Goal: Navigation & Orientation: Find specific page/section

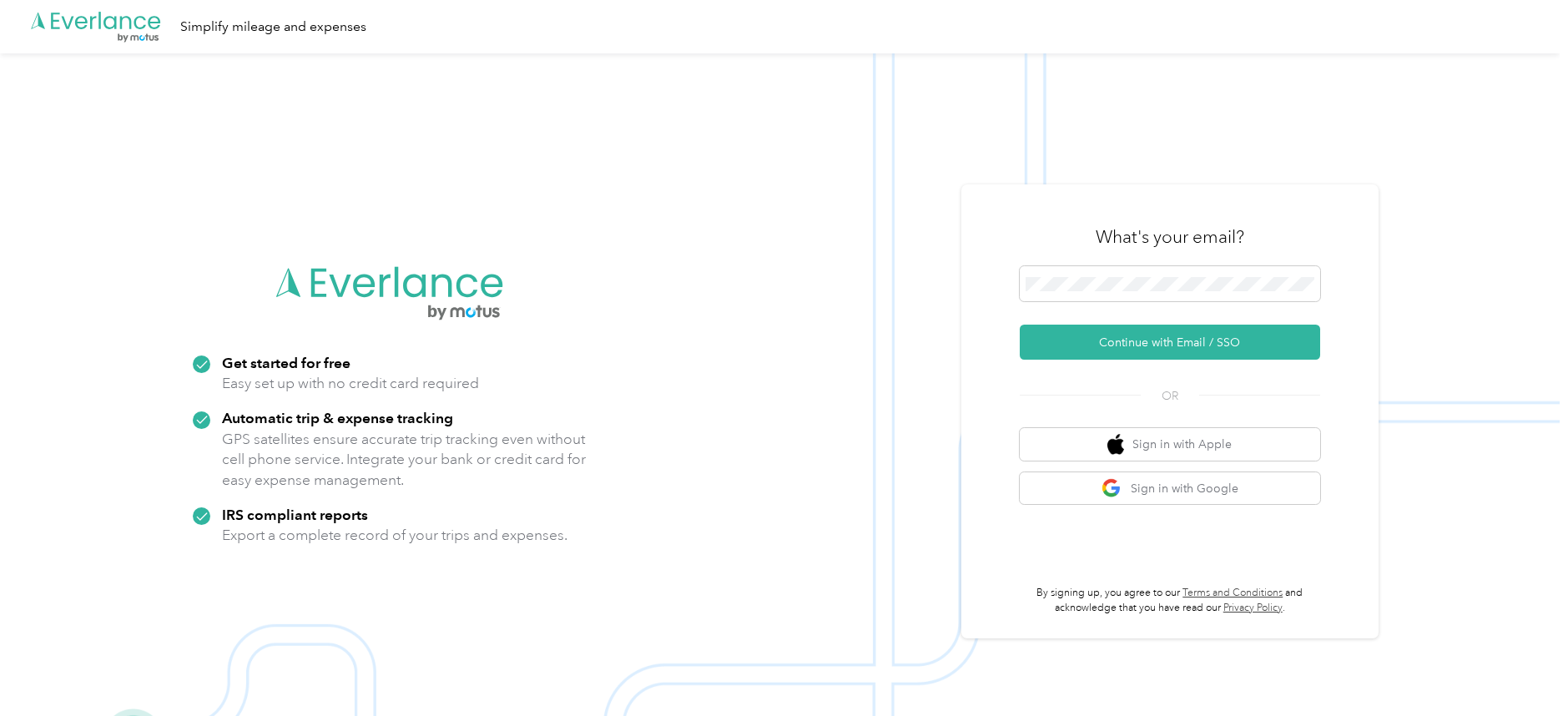
click at [391, 277] on icon at bounding box center [385, 284] width 11 height 23
click at [65, 29] on icon ".cls-1 { fill: #00adee; } .cls-2 { fill: #fff; } .cls-3 { fill: #707372; } .cls…" at bounding box center [96, 26] width 133 height 34
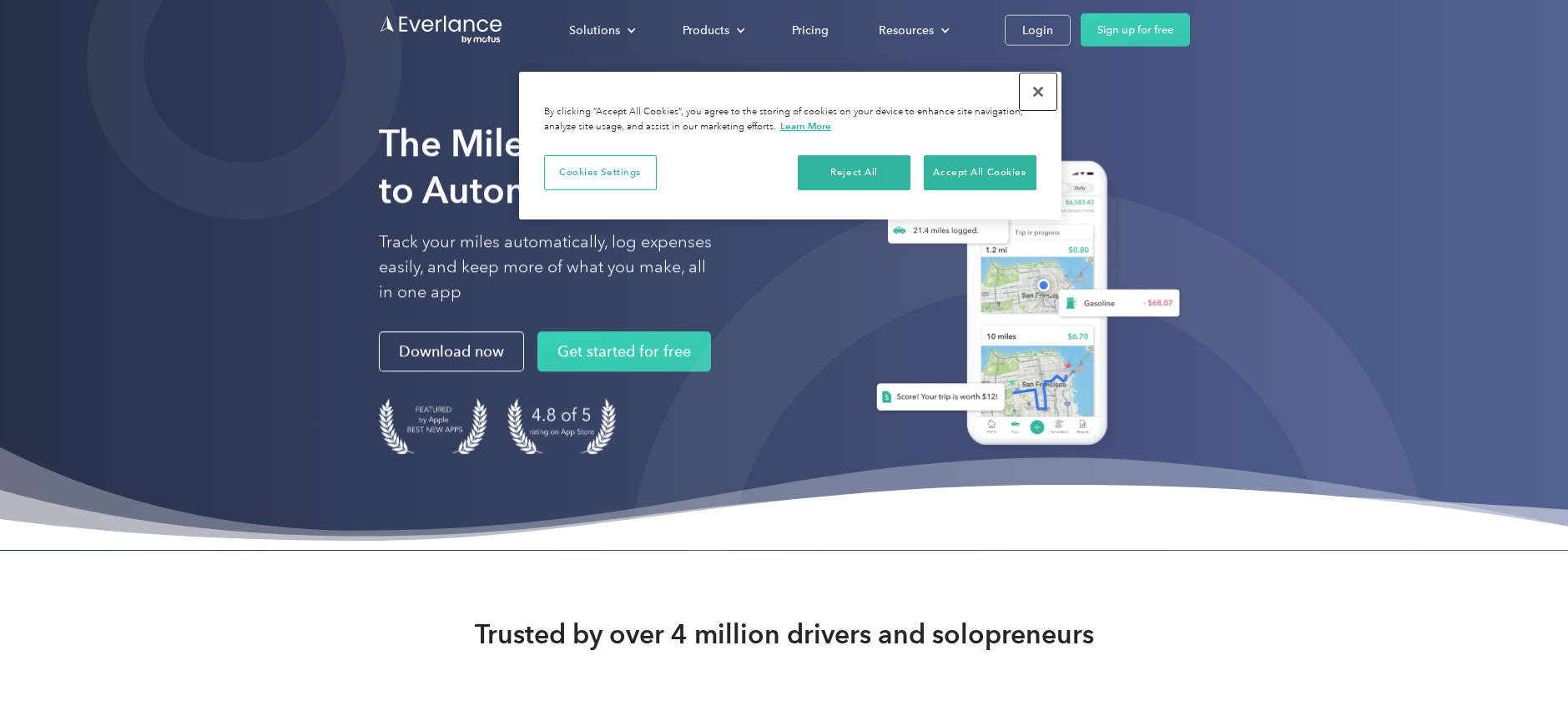
click at [1037, 86] on button "Close" at bounding box center [1038, 91] width 36 height 36
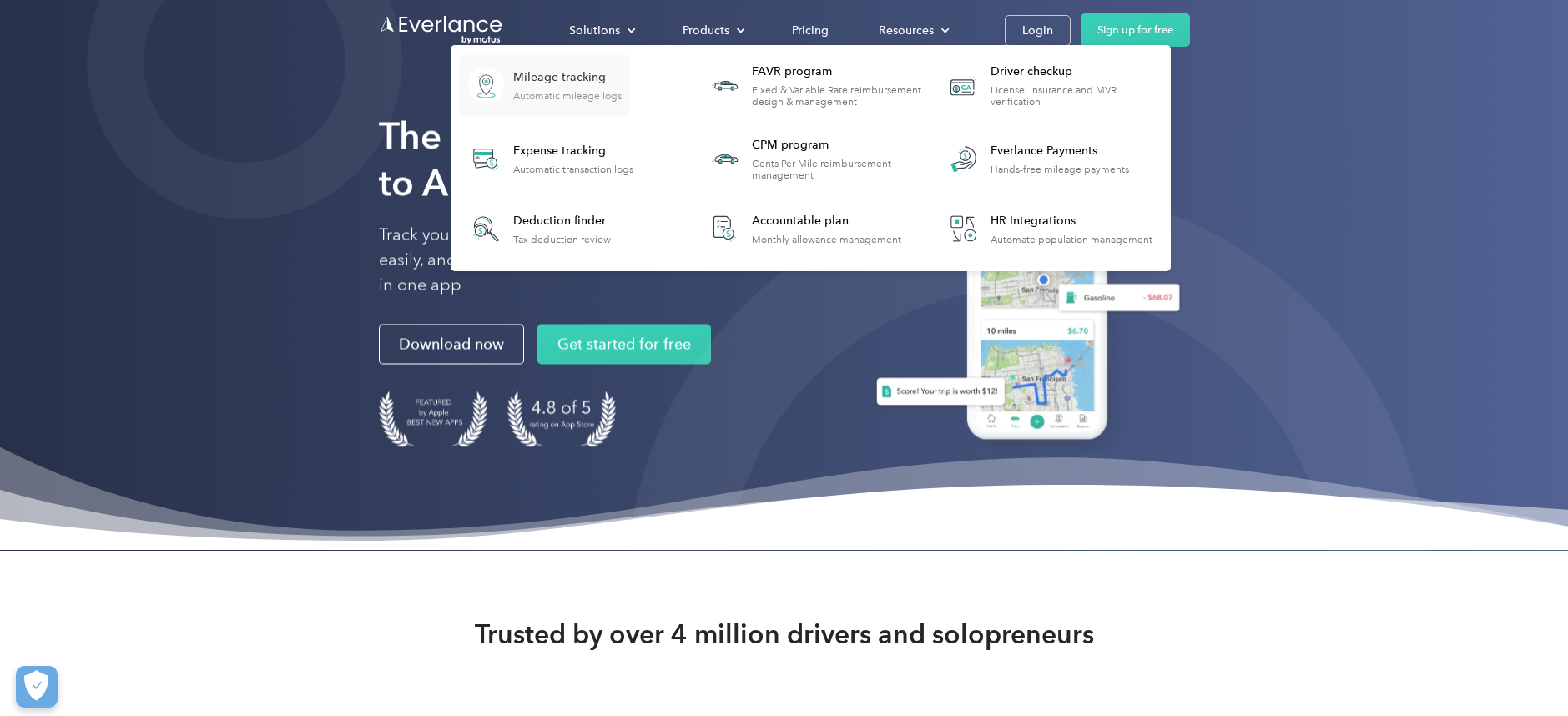
click at [576, 81] on div "Mileage tracking" at bounding box center [567, 77] width 109 height 17
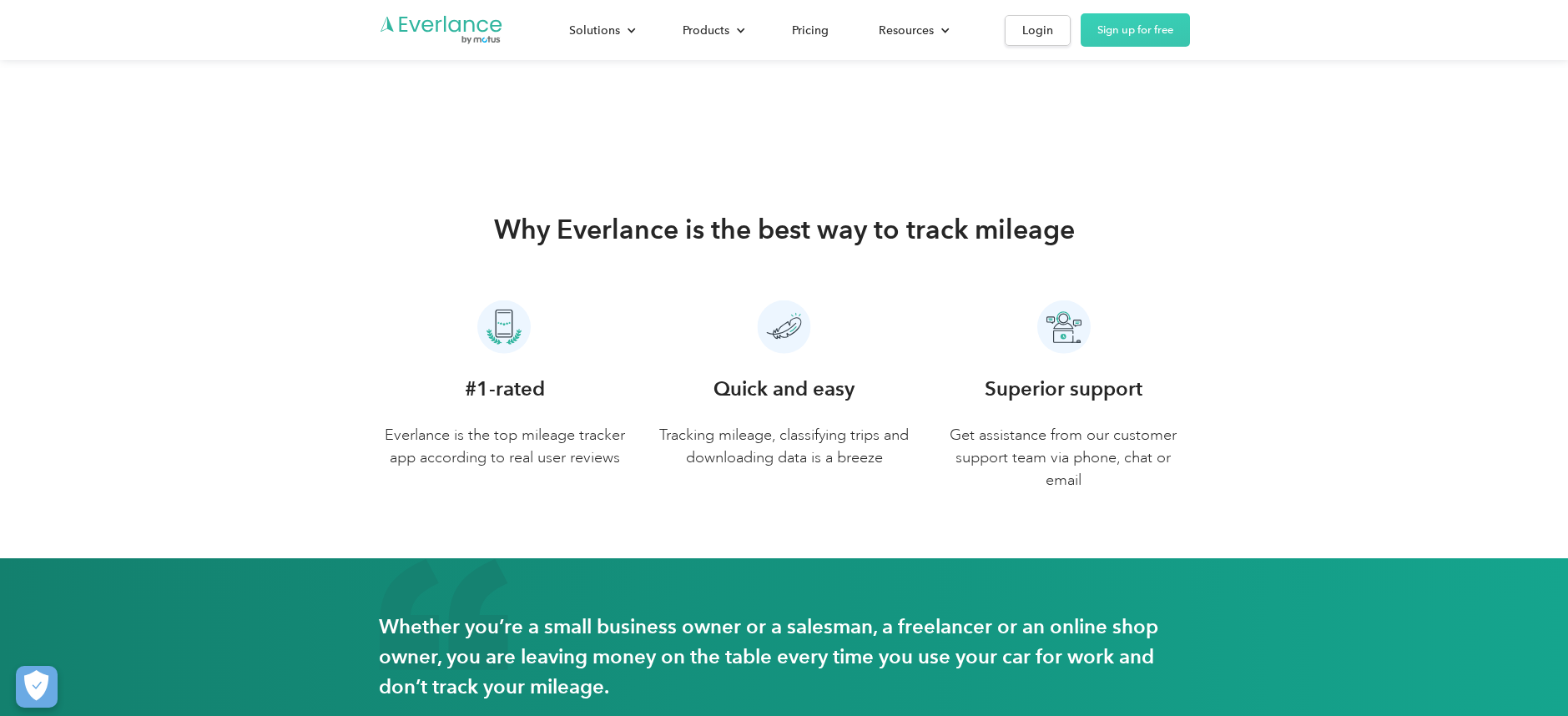
scroll to position [7088, 0]
